Goal: Task Accomplishment & Management: Manage account settings

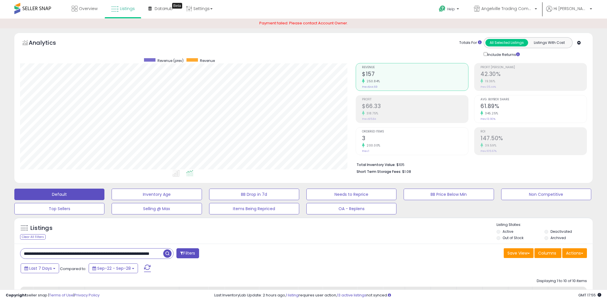
select select "**"
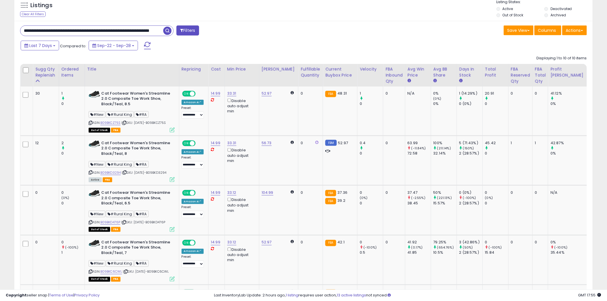
scroll to position [118, 335]
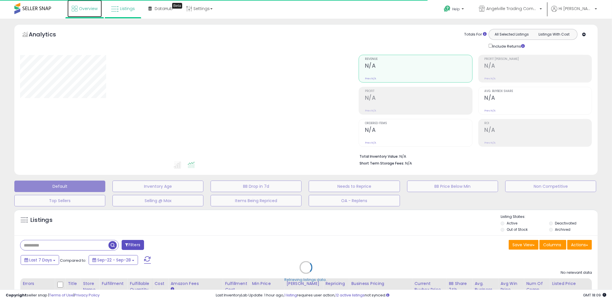
click at [101, 13] on link "Overview" at bounding box center [84, 8] width 34 height 17
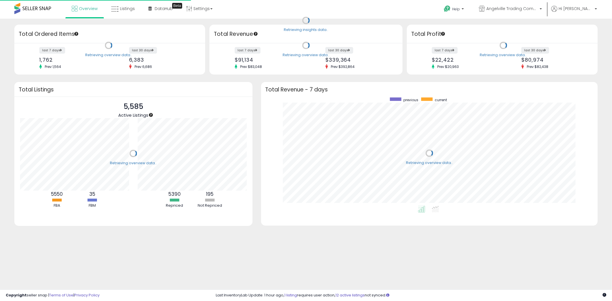
scroll to position [108, 325]
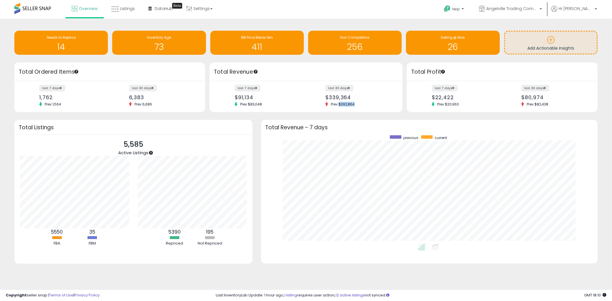
drag, startPoint x: 340, startPoint y: 104, endPoint x: 356, endPoint y: 104, distance: 16.1
click at [356, 104] on span "Prev: $392,864" at bounding box center [343, 104] width 30 height 5
click at [326, 121] on div "Total Revenue - 7 days" at bounding box center [429, 127] width 336 height 15
drag, startPoint x: 321, startPoint y: 96, endPoint x: 361, endPoint y: 106, distance: 40.8
click at [361, 106] on div "last 30 days $339,364 Prev: $392,864" at bounding box center [359, 95] width 76 height 21
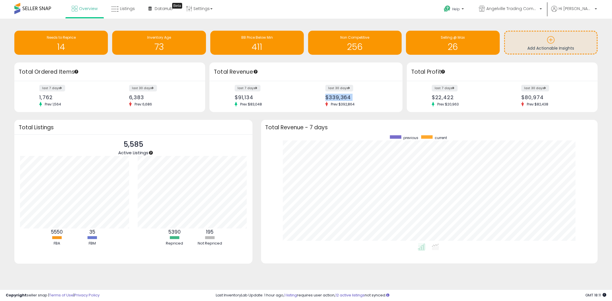
click at [326, 104] on icon at bounding box center [326, 104] width 3 height 5
drag, startPoint x: 331, startPoint y: 104, endPoint x: 358, endPoint y: 107, distance: 27.1
click at [358, 107] on div "last 7 days $91,134 Prev: $83,048 last 30 days $339,364 Prev: $392,864" at bounding box center [305, 96] width 193 height 31
click at [114, 12] on icon at bounding box center [114, 8] width 7 height 7
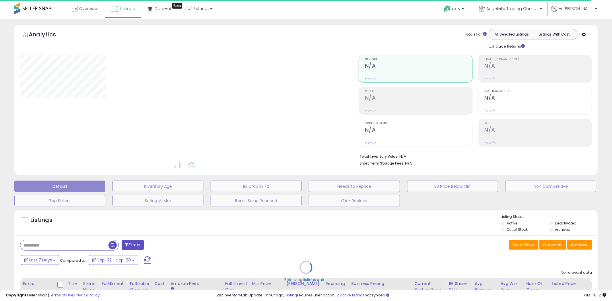
select select "**"
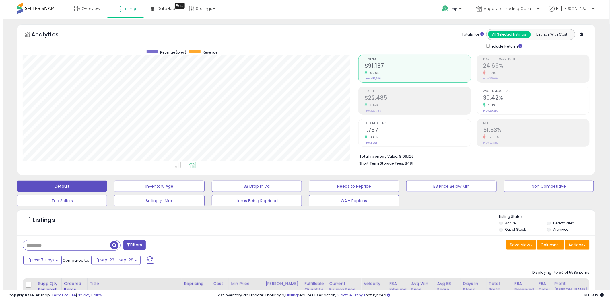
scroll to position [118, 335]
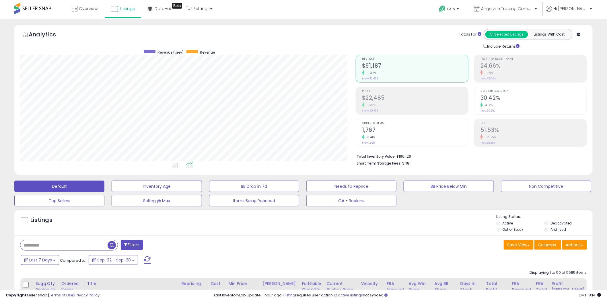
click at [73, 247] on input "text" at bounding box center [63, 245] width 87 height 10
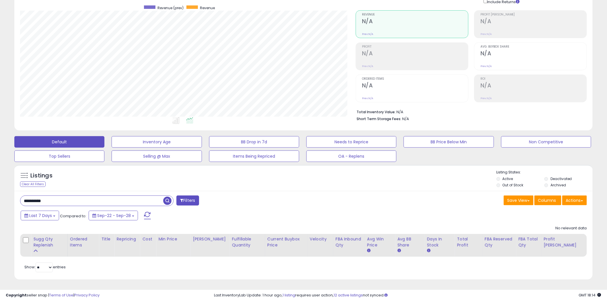
type input "**********"
click at [165, 204] on span "button" at bounding box center [167, 201] width 8 height 8
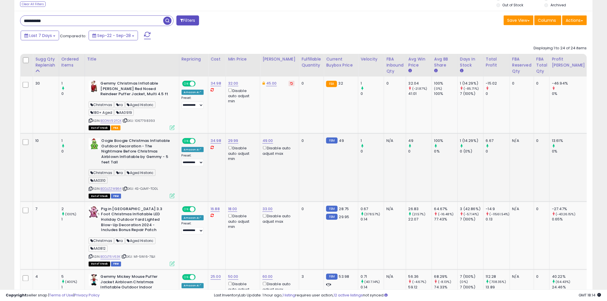
scroll to position [236, 0]
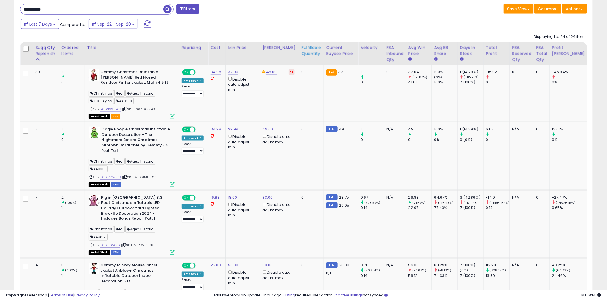
click at [317, 55] on div "Fulfillable Quantity" at bounding box center [311, 51] width 20 height 12
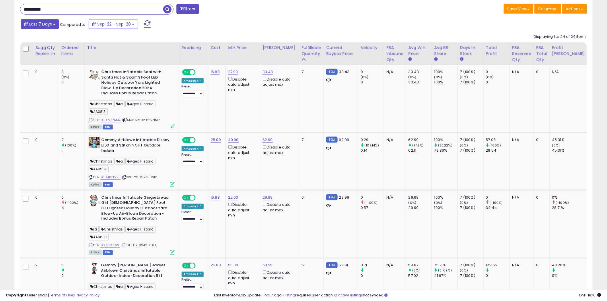
click at [39, 24] on span "Last 7 Days" at bounding box center [40, 24] width 23 height 6
type input "**********"
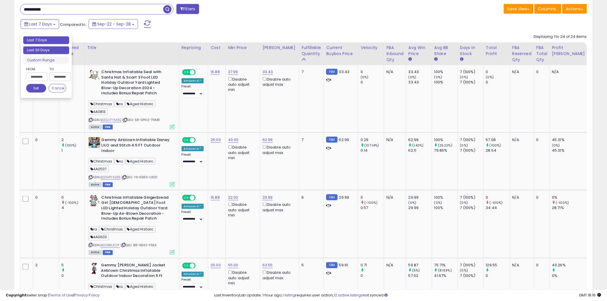
click at [39, 52] on li "Last 30 Days" at bounding box center [46, 50] width 46 height 8
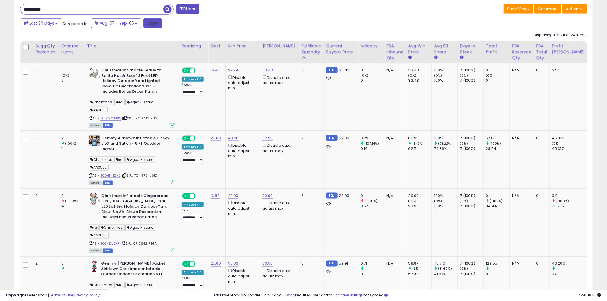
click at [153, 25] on button "Apply" at bounding box center [152, 23] width 18 height 10
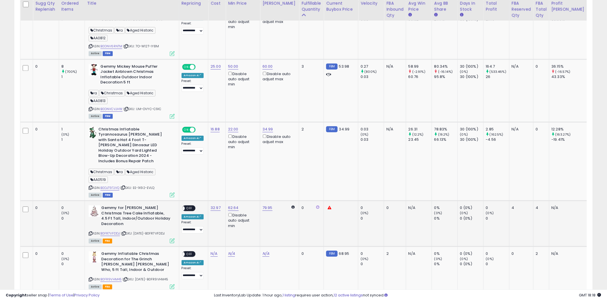
scroll to position [491, 0]
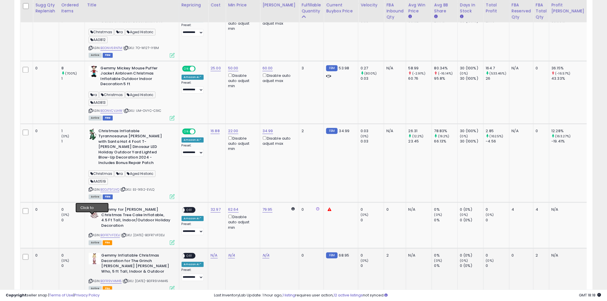
click at [92, 280] on icon at bounding box center [91, 281] width 4 height 3
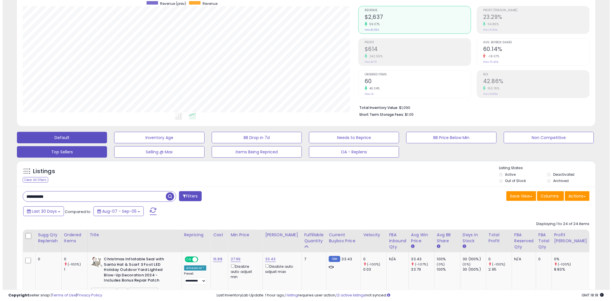
scroll to position [45, 0]
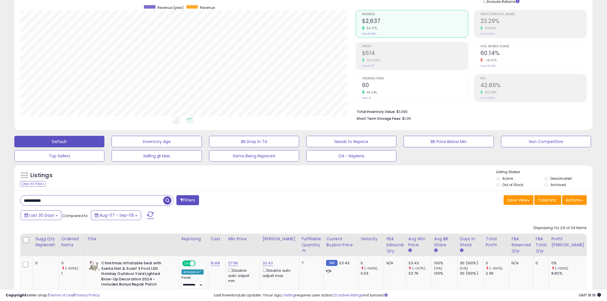
click at [69, 202] on input "**********" at bounding box center [91, 201] width 143 height 10
paste input "text"
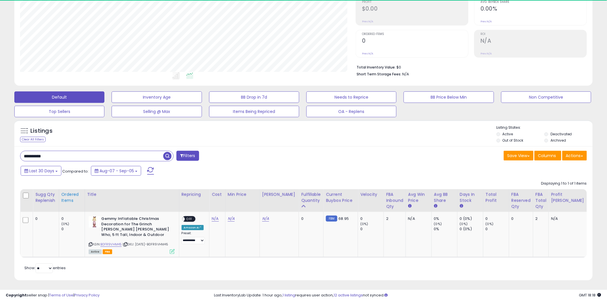
scroll to position [118, 335]
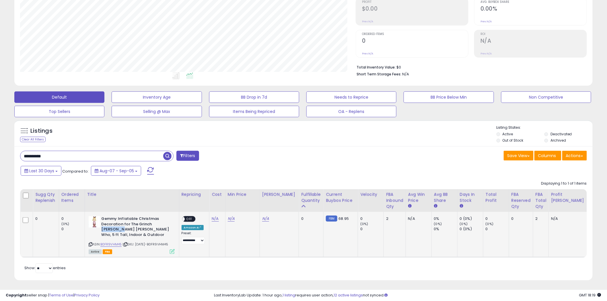
drag, startPoint x: 157, startPoint y: 227, endPoint x: 174, endPoint y: 224, distance: 17.4
click at [171, 224] on b "Gemmy Inflatable Christmas Decoration for The Grinch Cindy Lou Who, 5 ft Tall, …" at bounding box center [136, 227] width 70 height 23
copy b "Cindy Lou"
click at [118, 157] on input "**********" at bounding box center [91, 156] width 143 height 10
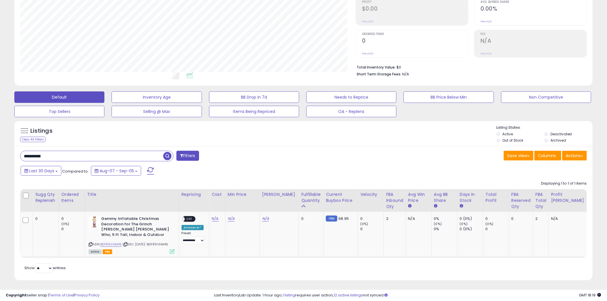
paste input "text"
type input "*********"
click at [99, 224] on img at bounding box center [94, 221] width 11 height 11
click at [165, 158] on span "button" at bounding box center [167, 156] width 8 height 8
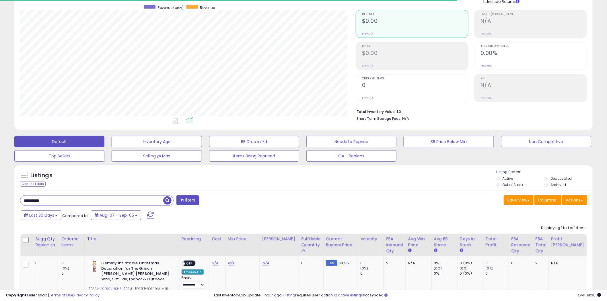
click at [554, 187] on label "Archived" at bounding box center [557, 184] width 15 height 5
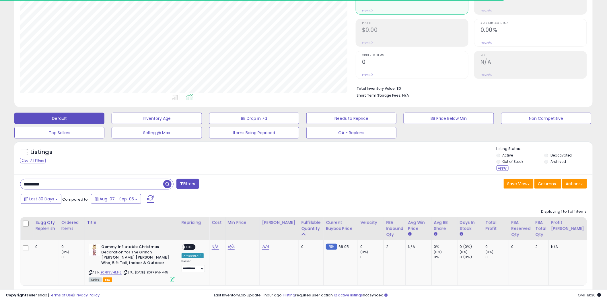
scroll to position [96, 0]
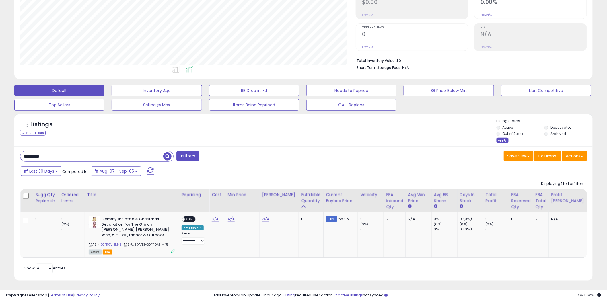
click at [497, 140] on div "Apply" at bounding box center [502, 140] width 12 height 5
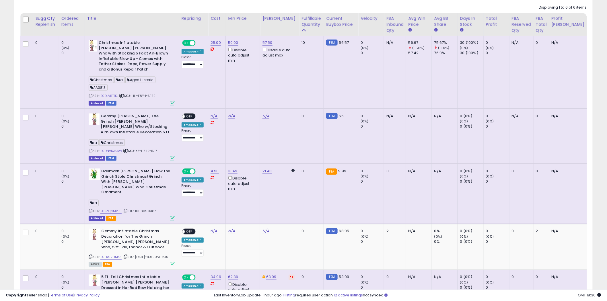
scroll to position [268, 0]
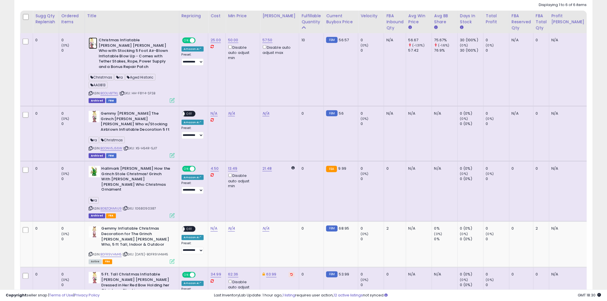
click at [90, 43] on img at bounding box center [93, 43] width 9 height 11
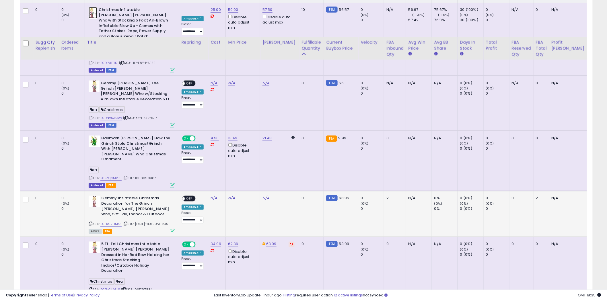
scroll to position [345, 0]
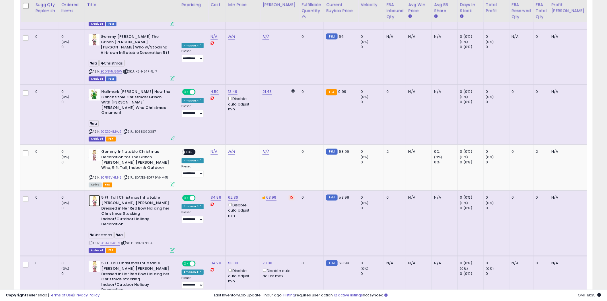
click at [95, 195] on img at bounding box center [94, 200] width 11 height 11
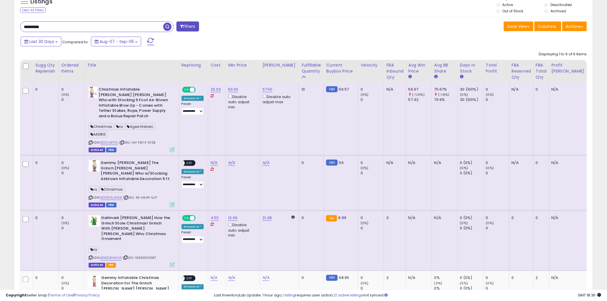
scroll to position [217, 0]
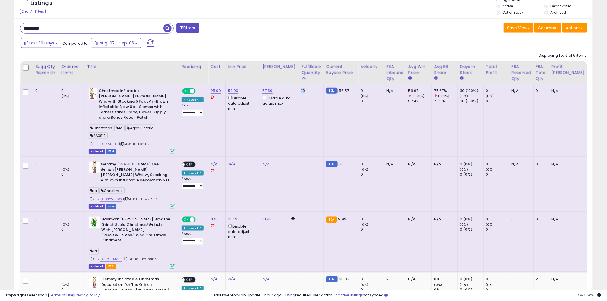
drag, startPoint x: 304, startPoint y: 91, endPoint x: 311, endPoint y: 92, distance: 7.7
click at [311, 92] on td "10" at bounding box center [311, 120] width 25 height 73
click at [450, 118] on td "75.67% (-1.6%) 76.9%" at bounding box center [445, 120] width 26 height 73
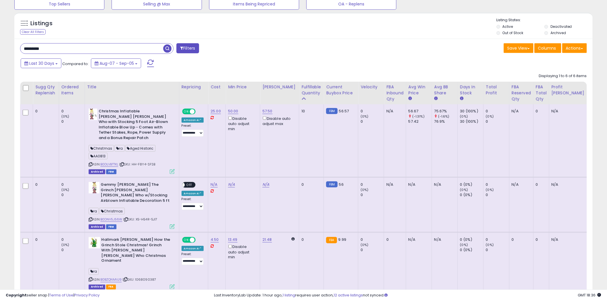
scroll to position [185, 0]
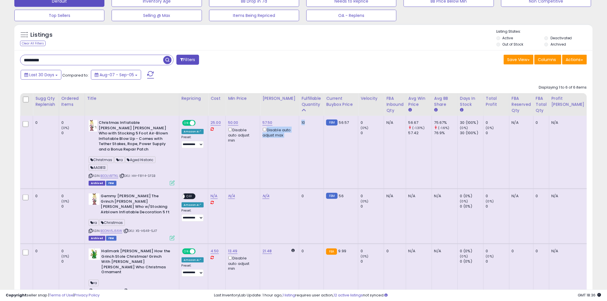
drag, startPoint x: 305, startPoint y: 122, endPoint x: 316, endPoint y: 124, distance: 11.0
click at [316, 124] on tr "0 0 (0%) 0 Christmas ra Aged Historic AA0813 ASIN:" at bounding box center [304, 152] width 568 height 73
click at [307, 145] on td "10" at bounding box center [311, 152] width 25 height 73
click at [317, 69] on div "********* Filters Save View Save As New View Update Current View" at bounding box center [303, 272] width 578 height 445
